Goal: Check status: Check status

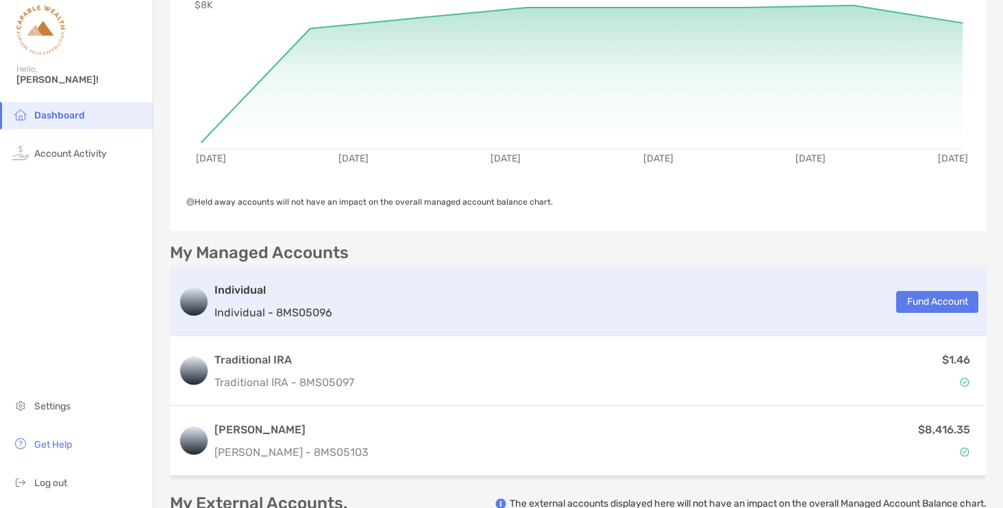
scroll to position [156, 0]
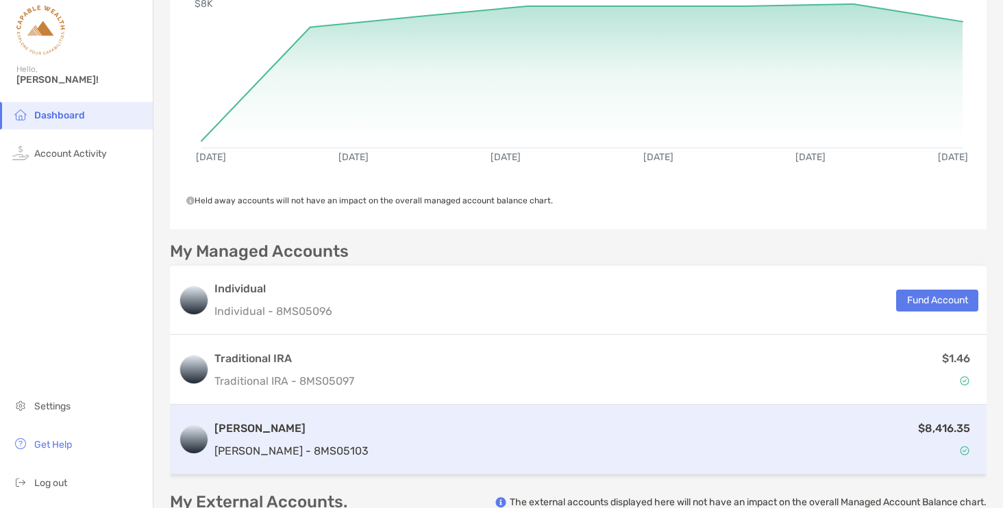
click at [326, 434] on div "[PERSON_NAME] [PERSON_NAME] - 8MS05103 $8,416.35" at bounding box center [578, 440] width 817 height 70
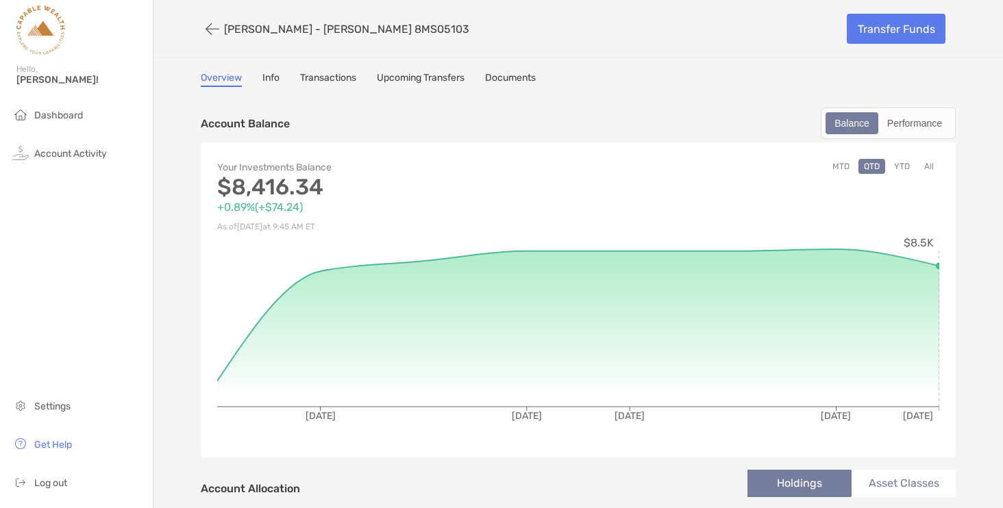
click at [517, 84] on link "Documents" at bounding box center [510, 79] width 51 height 15
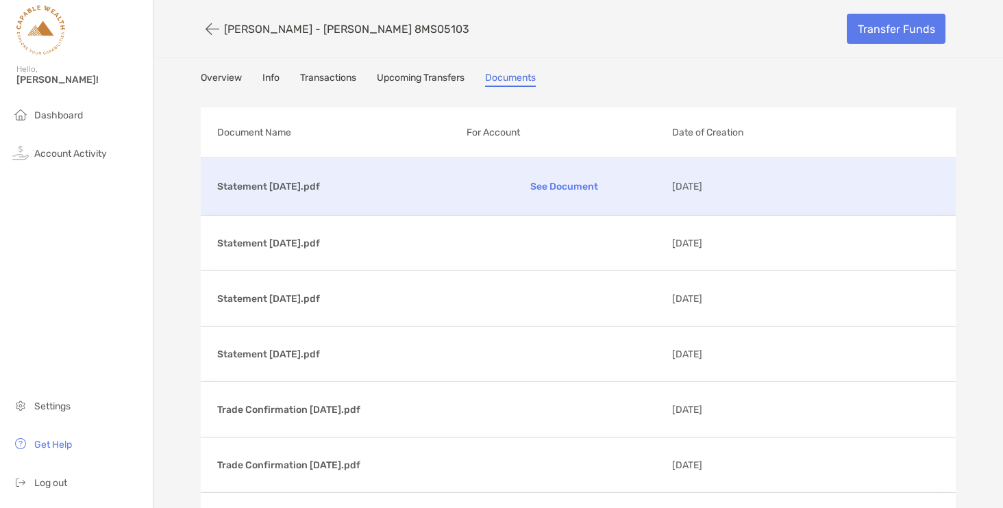
click at [317, 188] on p "Statement [DATE].pdf" at bounding box center [336, 186] width 238 height 17
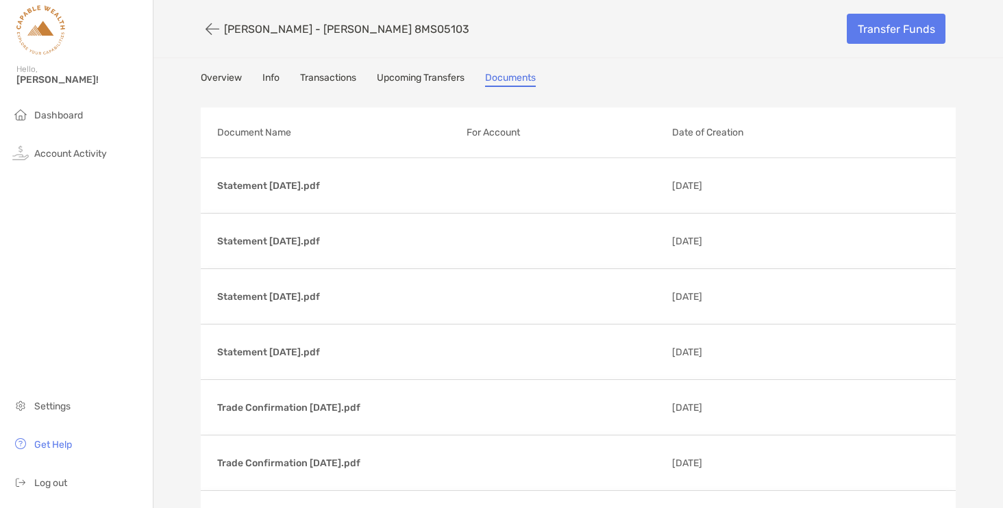
click at [226, 79] on link "Overview" at bounding box center [221, 79] width 41 height 15
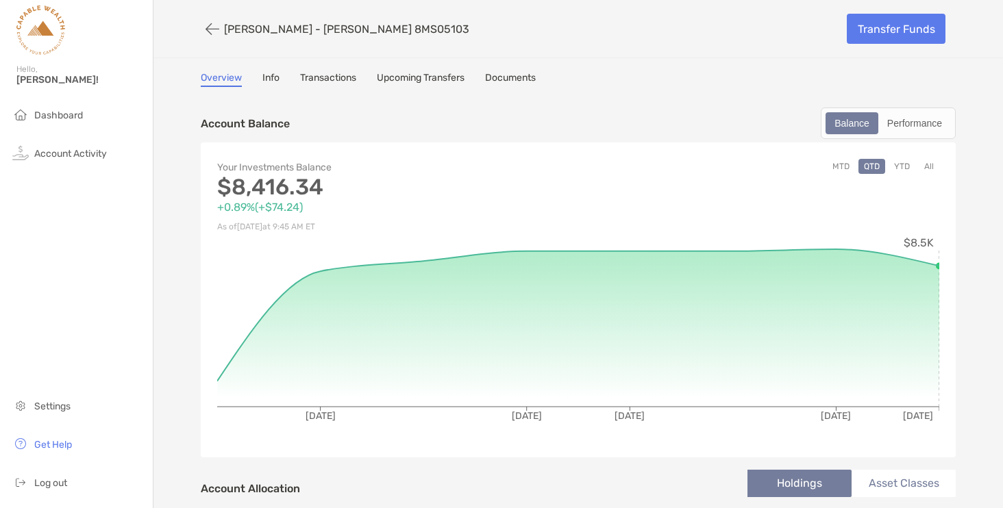
click at [321, 74] on link "Transactions" at bounding box center [328, 79] width 56 height 15
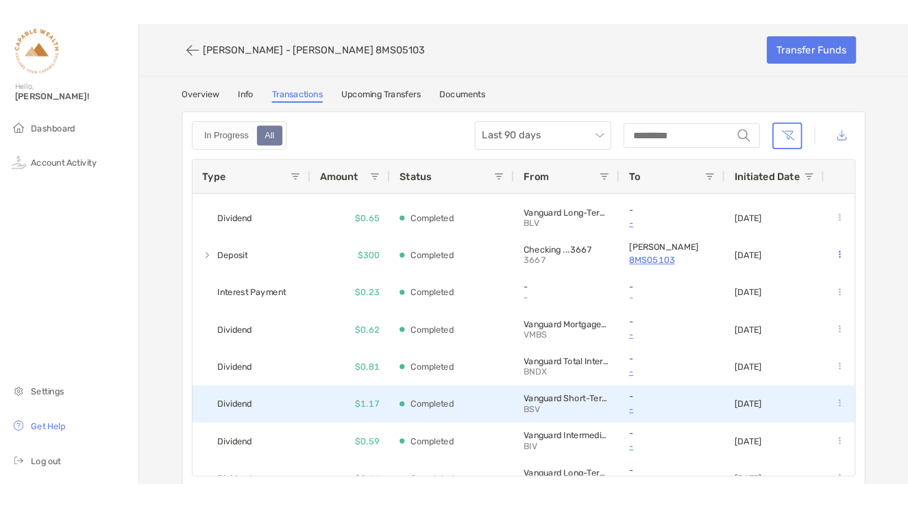
scroll to position [798, 0]
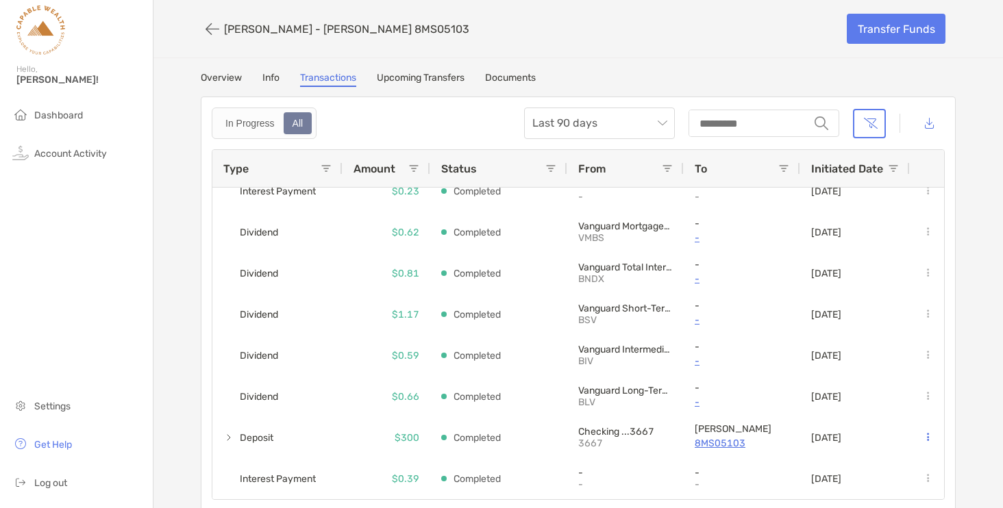
click at [413, 76] on link "Upcoming Transfers" at bounding box center [421, 79] width 88 height 15
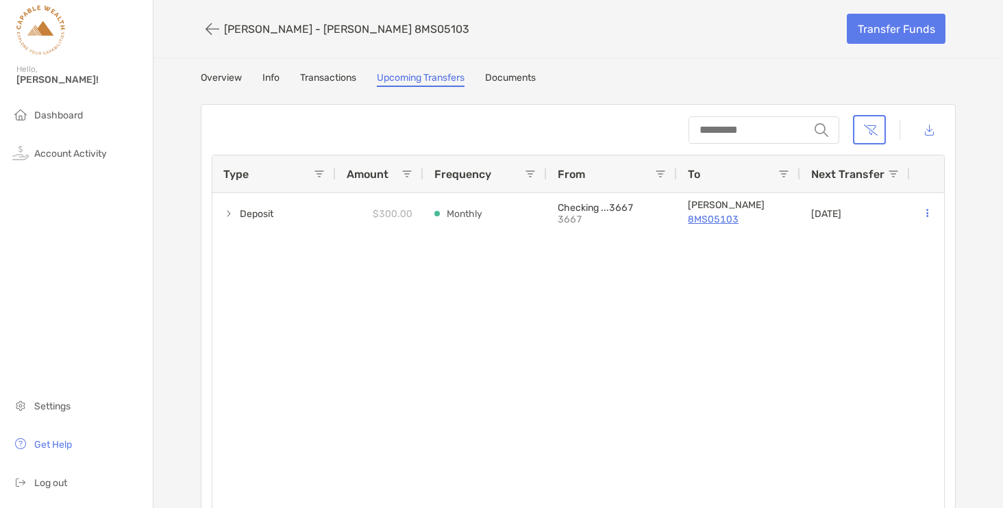
click at [327, 74] on link "Transactions" at bounding box center [328, 79] width 56 height 15
